Goal: Task Accomplishment & Management: Use online tool/utility

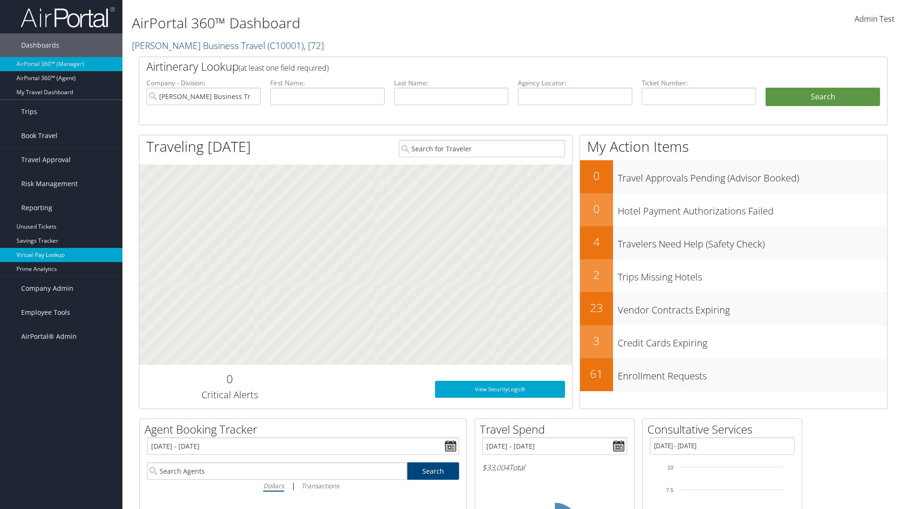
click at [61, 255] on link "Virtual Pay Lookup" at bounding box center [61, 255] width 122 height 14
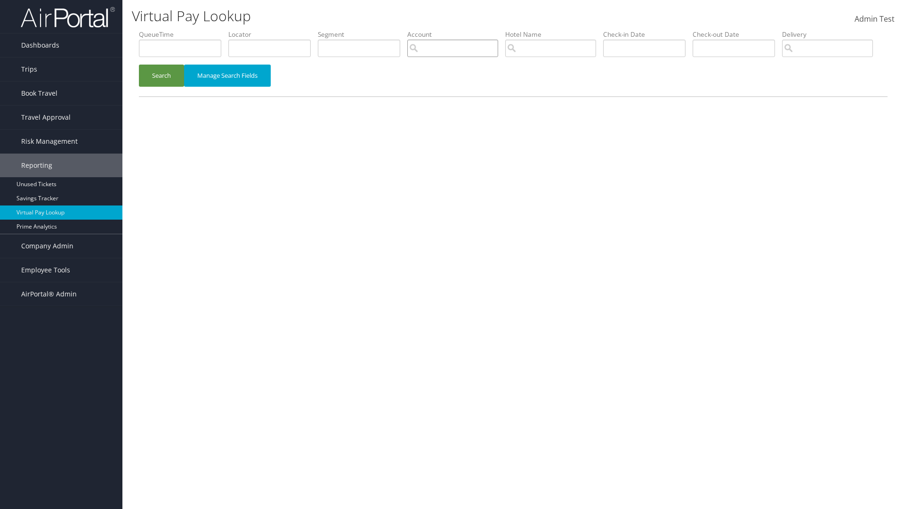
click at [453, 48] on input "search" at bounding box center [452, 48] width 91 height 17
type input "weatherby"
